Goal: Task Accomplishment & Management: Manage account settings

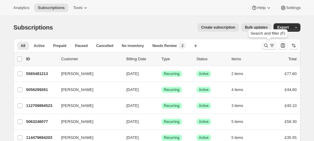
click at [265, 43] on icon "Search and filter results" at bounding box center [266, 46] width 6 height 6
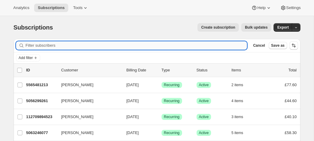
click at [63, 46] on input "Filter subscribers" at bounding box center [137, 45] width 222 height 8
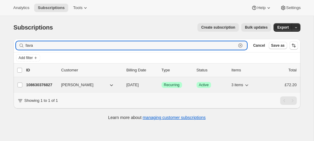
type input "fava"
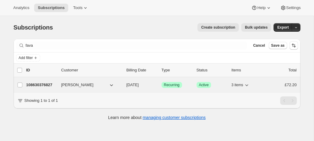
click at [51, 83] on p "108630376827" at bounding box center [41, 85] width 30 height 6
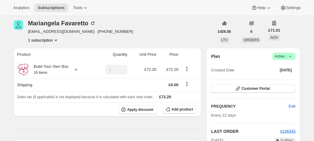
scroll to position [23, 0]
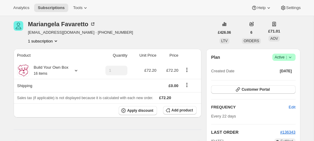
click at [280, 56] on span "Active |" at bounding box center [284, 57] width 18 height 6
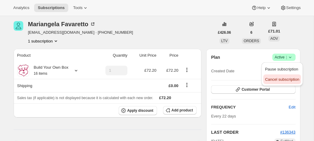
click at [272, 79] on span "Cancel subscription" at bounding box center [282, 79] width 34 height 5
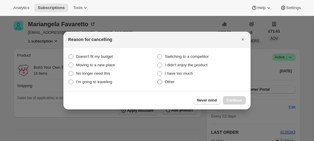
click at [162, 82] on span ":rbv:" at bounding box center [159, 82] width 5 height 5
click at [158, 80] on input "Other" at bounding box center [157, 80] width 0 height 0
radio input "true"
click at [235, 99] on span "Continue" at bounding box center [235, 100] width 16 height 5
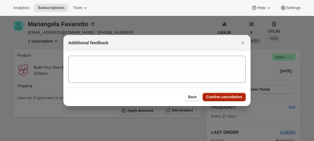
click at [228, 95] on span "Confirm cancellation" at bounding box center [224, 97] width 36 height 5
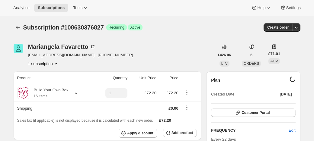
scroll to position [23, 0]
